Goal: Information Seeking & Learning: Compare options

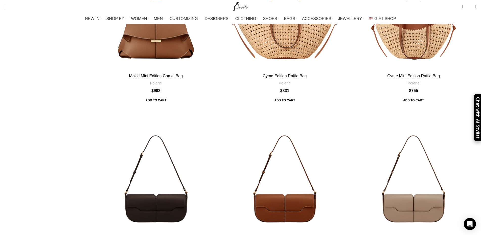
scroll to position [1032, 0]
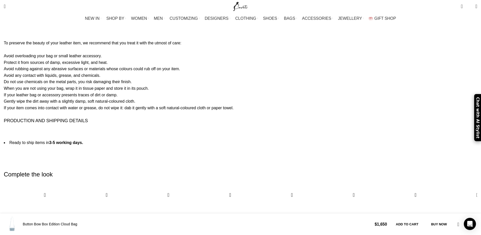
scroll to position [981, 0]
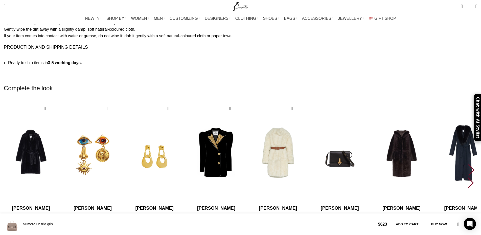
scroll to position [852, 0]
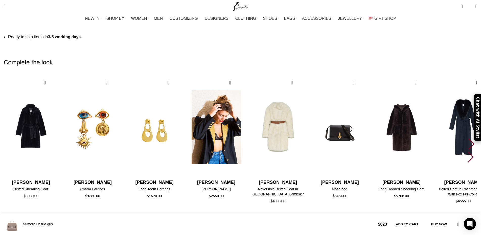
click at [243, 186] on h4 "Beth Jacket" at bounding box center [216, 188] width 54 height 5
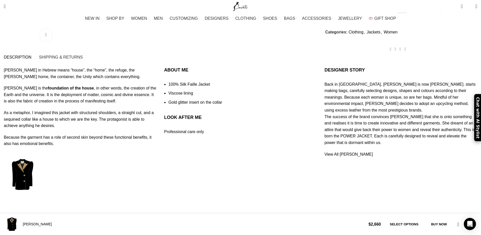
scroll to position [516, 0]
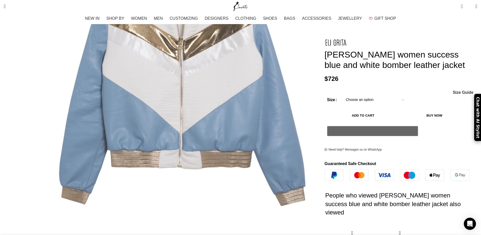
scroll to position [181, 0]
